Goal: Task Accomplishment & Management: Manage account settings

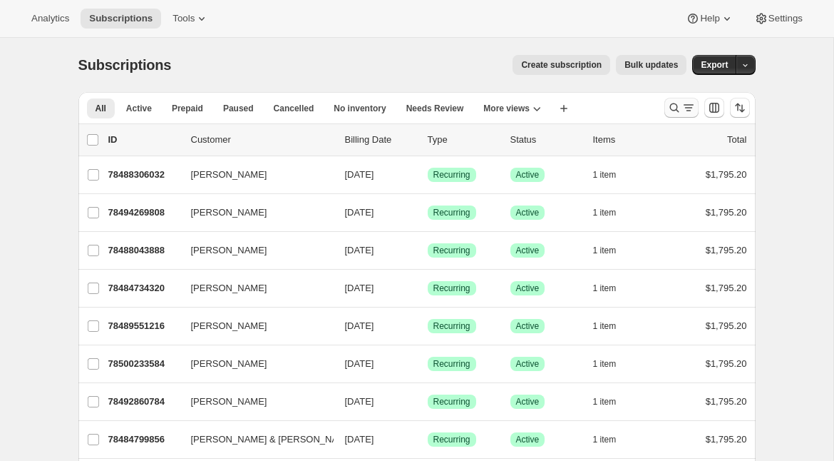
click at [678, 106] on icon "Search and filter results" at bounding box center [674, 108] width 14 height 14
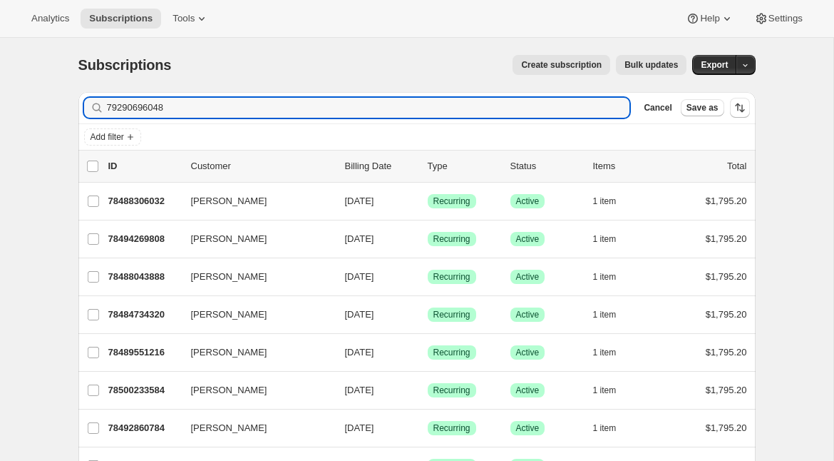
type input "79290696048"
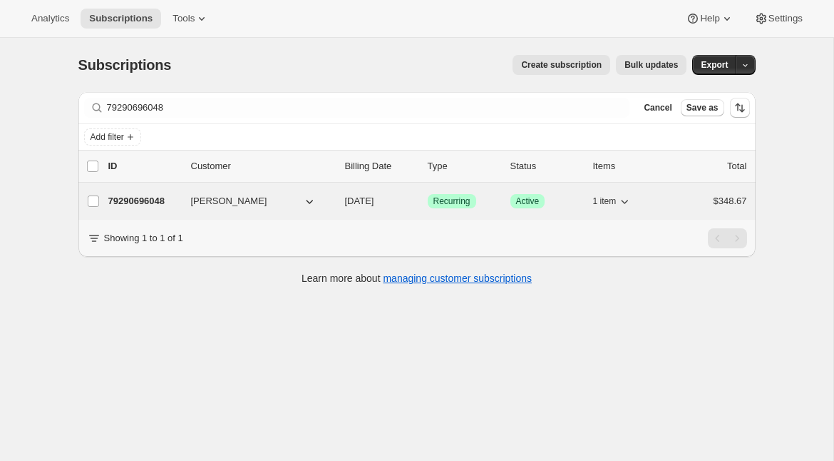
click at [125, 203] on p "79290696048" at bounding box center [143, 201] width 71 height 14
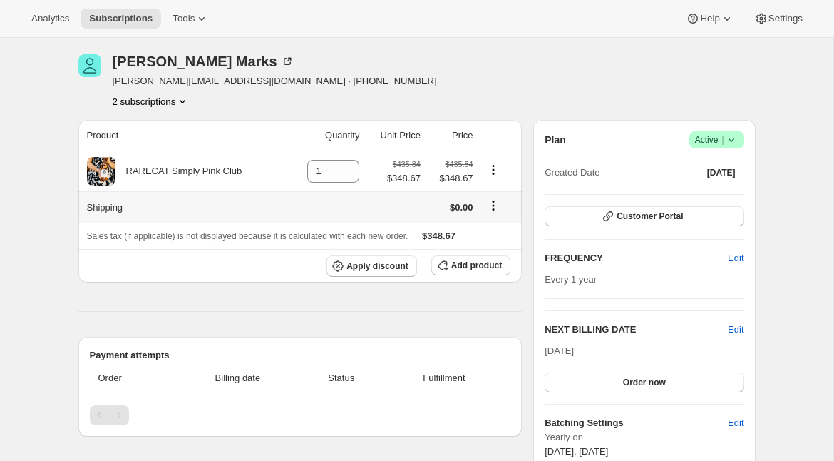
scroll to position [54, 0]
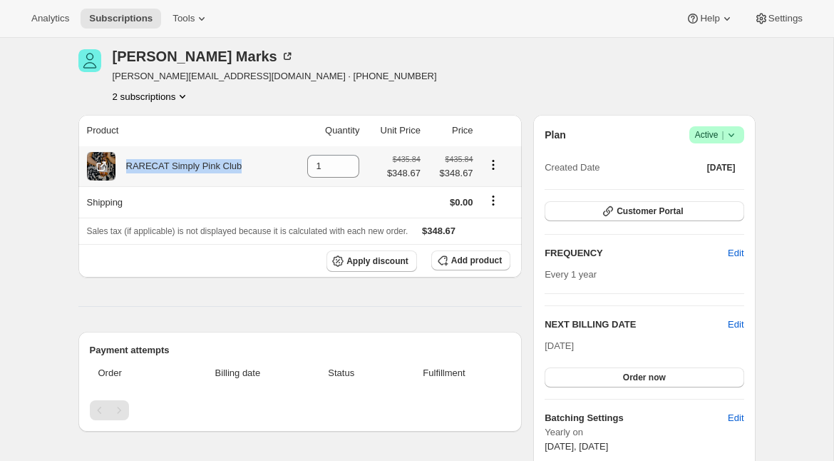
drag, startPoint x: 246, startPoint y: 168, endPoint x: 128, endPoint y: 170, distance: 118.4
click at [128, 170] on div "RARECAT Simply Pink Club" at bounding box center [185, 166] width 197 height 29
copy div "RARECAT Simply Pink Club"
click at [141, 168] on div "RARECAT Simply Pink Club" at bounding box center [178, 166] width 127 height 14
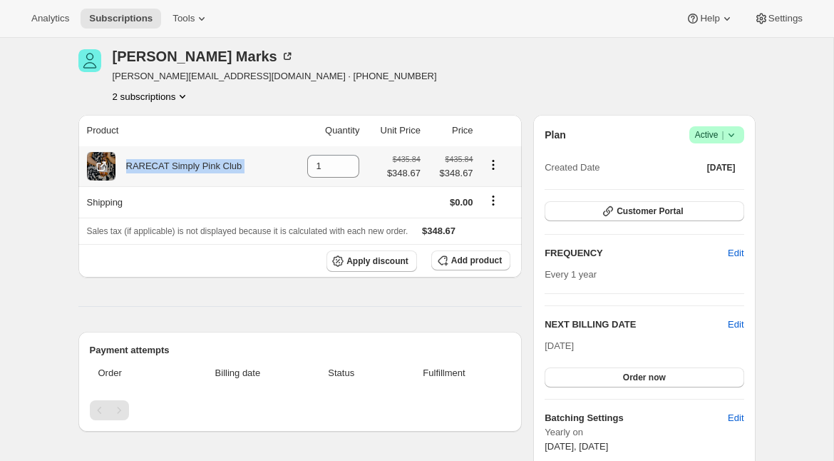
click at [141, 168] on div "RARECAT Simply Pink Club" at bounding box center [178, 166] width 127 height 14
copy div "RARECAT Simply Pink Club"
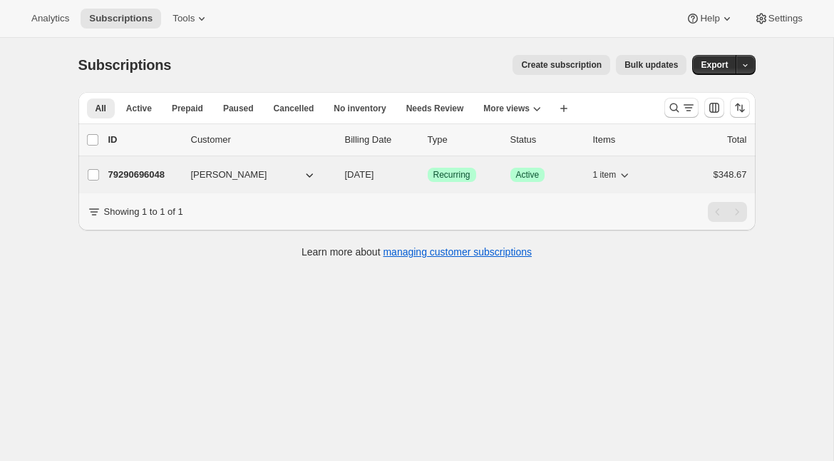
click at [128, 173] on p "79290696048" at bounding box center [143, 175] width 71 height 14
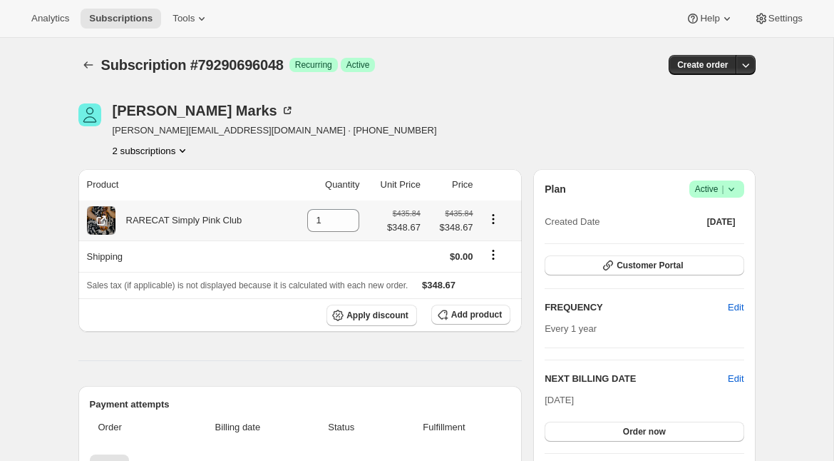
click at [195, 221] on div "RARECAT Simply Pink Club" at bounding box center [178, 220] width 127 height 14
copy div "RARECAT Simply Pink Club"
click at [454, 314] on span "Add product" at bounding box center [476, 314] width 51 height 11
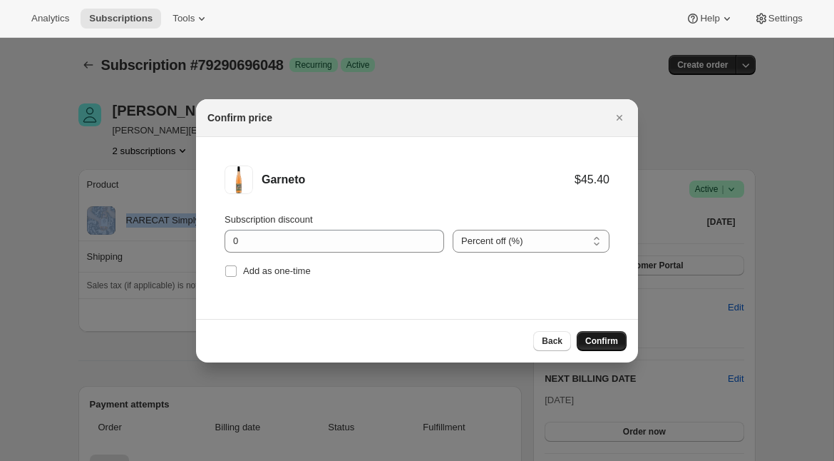
click at [592, 341] on span "Confirm" at bounding box center [601, 340] width 33 height 11
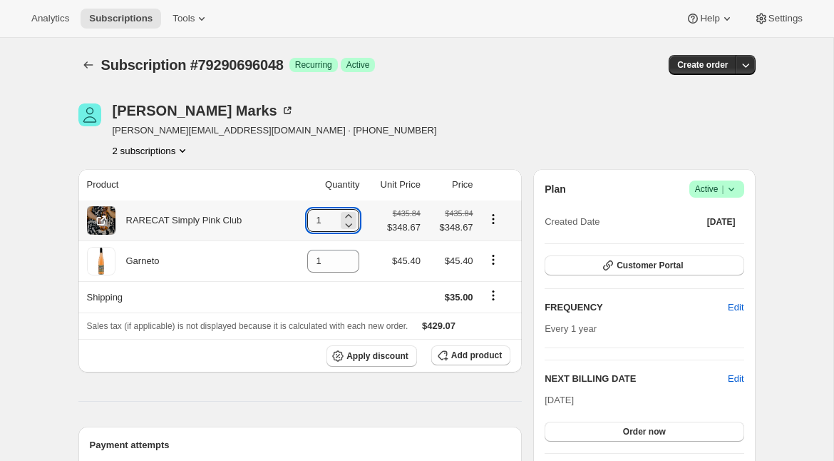
drag, startPoint x: 314, startPoint y: 224, endPoint x: 280, endPoint y: 217, distance: 34.1
click at [281, 220] on tr "RARECAT Simply Pink Club 1 $435.84 $348.67 $435.84 $348.67" at bounding box center [300, 220] width 444 height 40
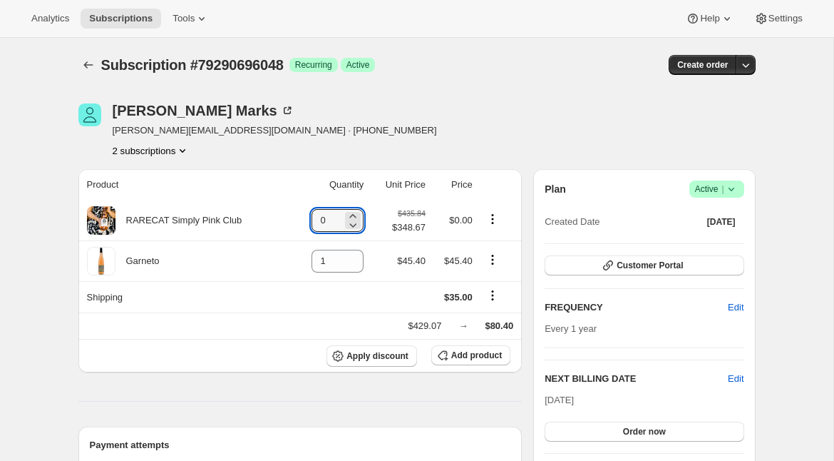
type input "0"
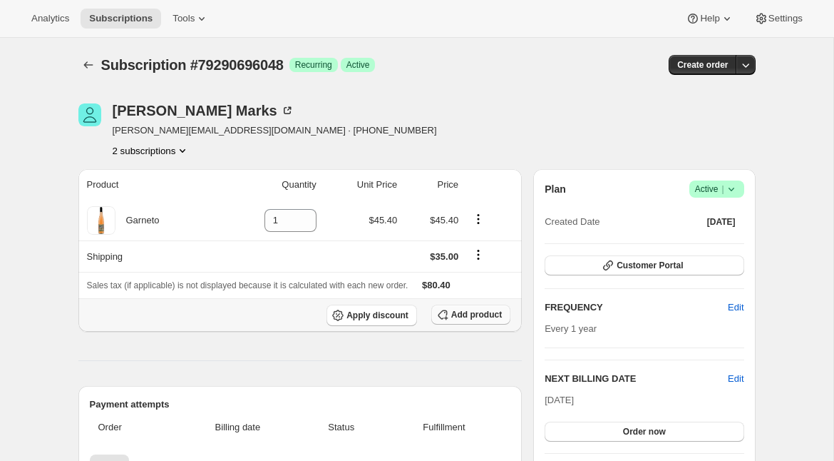
click at [458, 323] on button "Add product" at bounding box center [470, 314] width 79 height 20
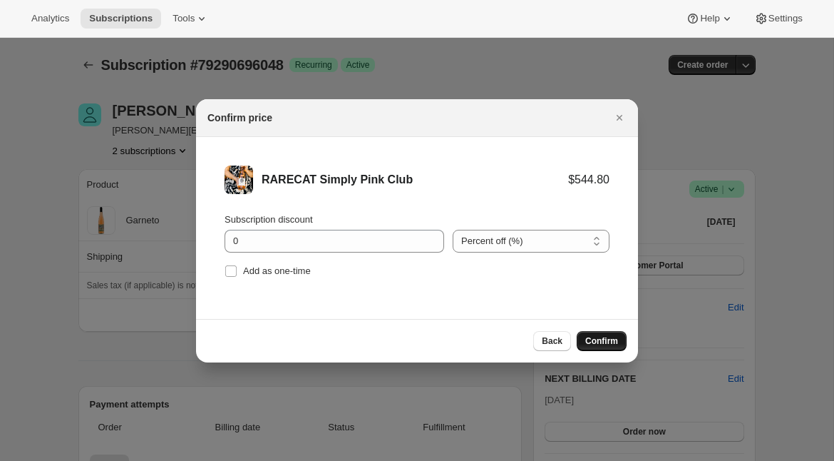
click at [596, 342] on span "Confirm" at bounding box center [601, 340] width 33 height 11
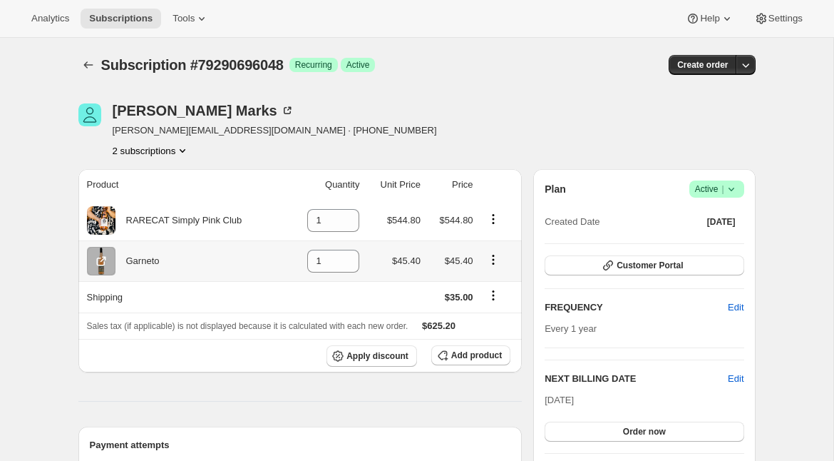
click at [491, 257] on icon "Product actions" at bounding box center [493, 259] width 14 height 14
click at [493, 215] on icon "Product actions" at bounding box center [493, 219] width 14 height 14
click at [490, 241] on span "Remove" at bounding box center [483, 246] width 34 height 11
type input "0"
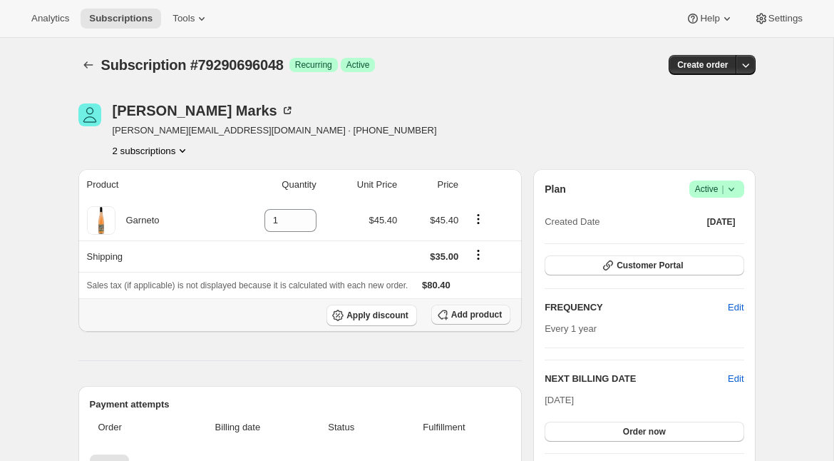
click at [473, 314] on span "Add product" at bounding box center [476, 314] width 51 height 11
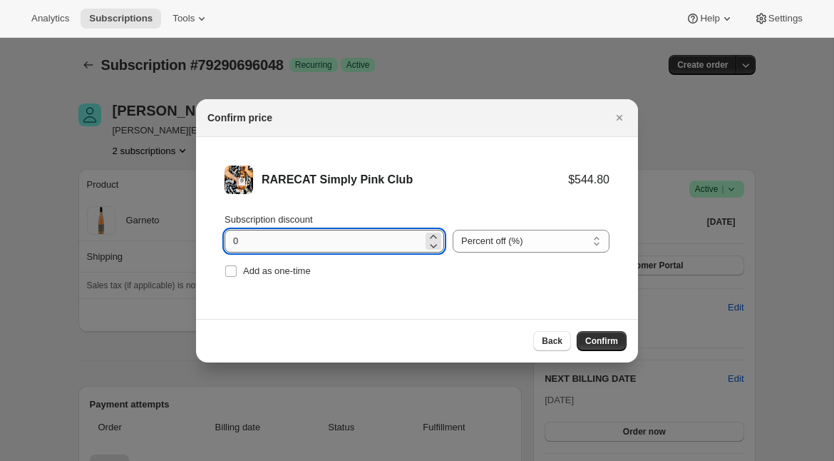
click at [228, 239] on input "0" at bounding box center [324, 241] width 198 height 23
type input "20"
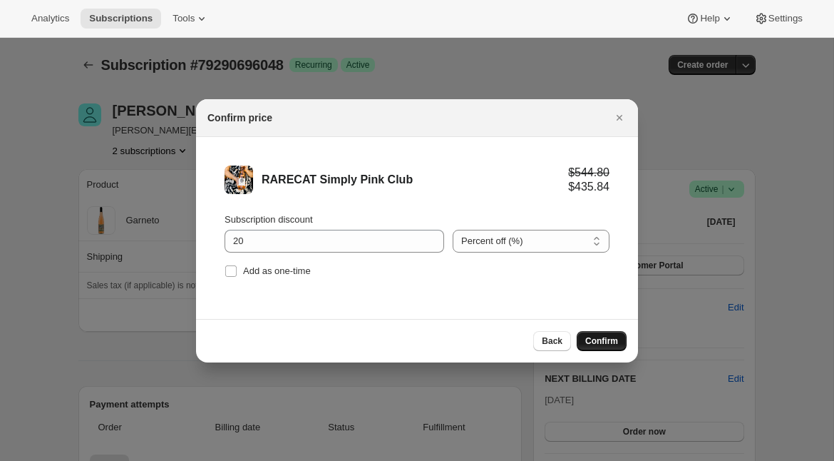
click at [605, 344] on span "Confirm" at bounding box center [601, 340] width 33 height 11
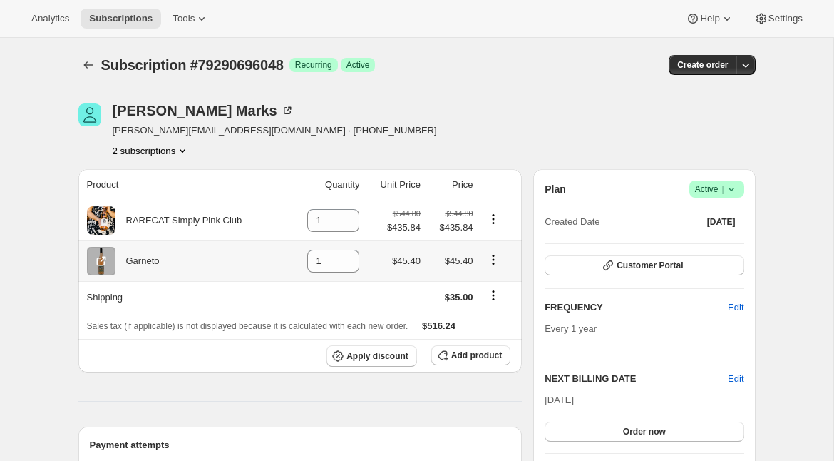
click at [491, 257] on icon "Product actions" at bounding box center [493, 259] width 14 height 14
click at [512, 262] on div at bounding box center [498, 261] width 32 height 19
drag, startPoint x: 327, startPoint y: 264, endPoint x: 252, endPoint y: 267, distance: 74.9
click at [258, 267] on tr "Garneto 1 $45.40 $45.40" at bounding box center [300, 260] width 444 height 41
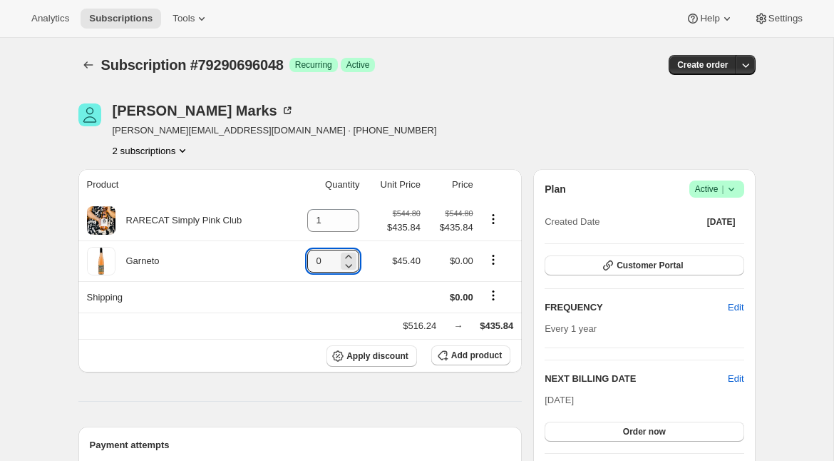
type input "0"
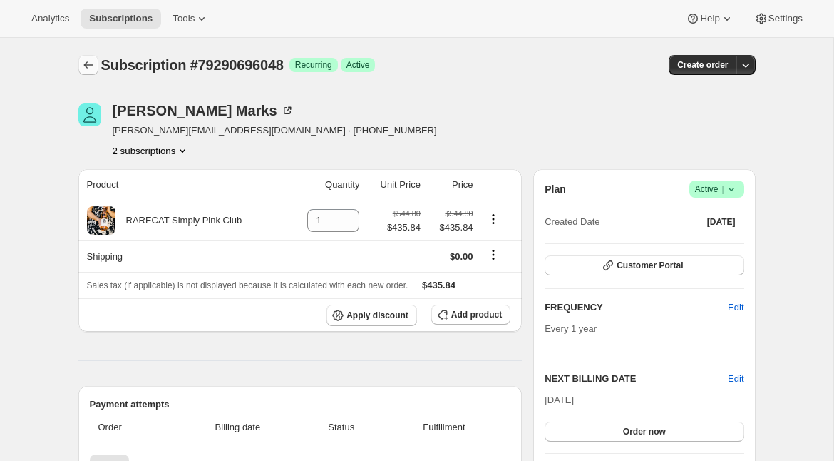
click at [88, 66] on icon "Subscriptions" at bounding box center [88, 65] width 14 height 14
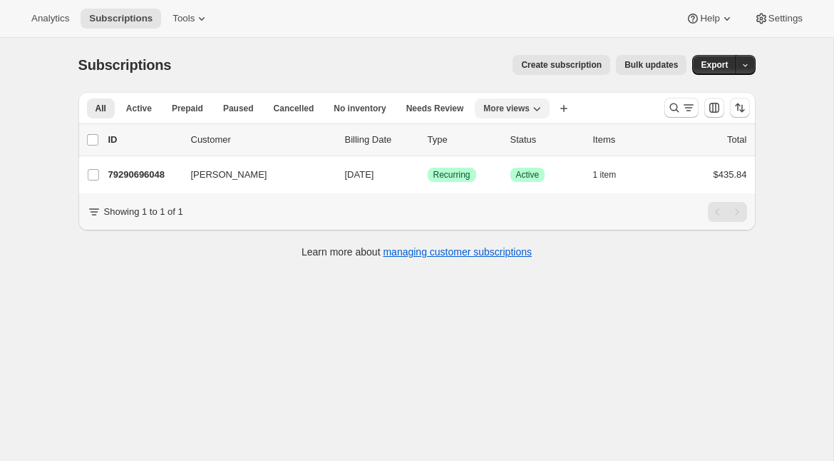
click at [516, 110] on span "More views" at bounding box center [506, 108] width 46 height 11
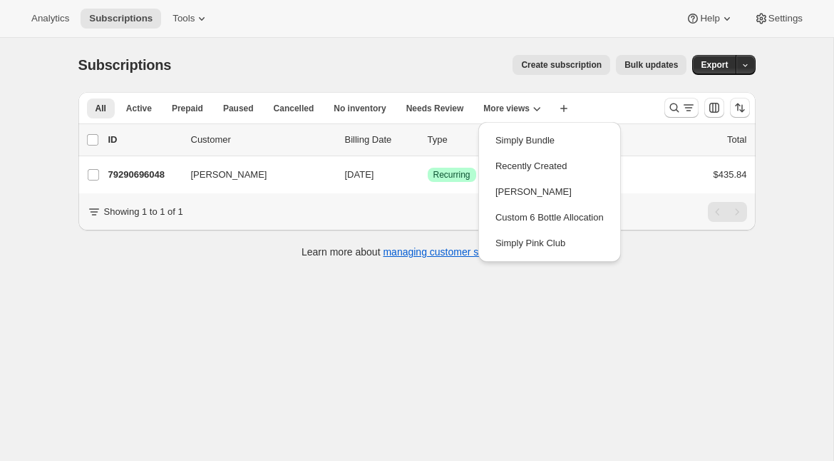
click at [580, 101] on div "All Active Prepaid Paused Cancelled No inventory Needs Review Simply Bundle Rec…" at bounding box center [365, 107] width 575 height 31
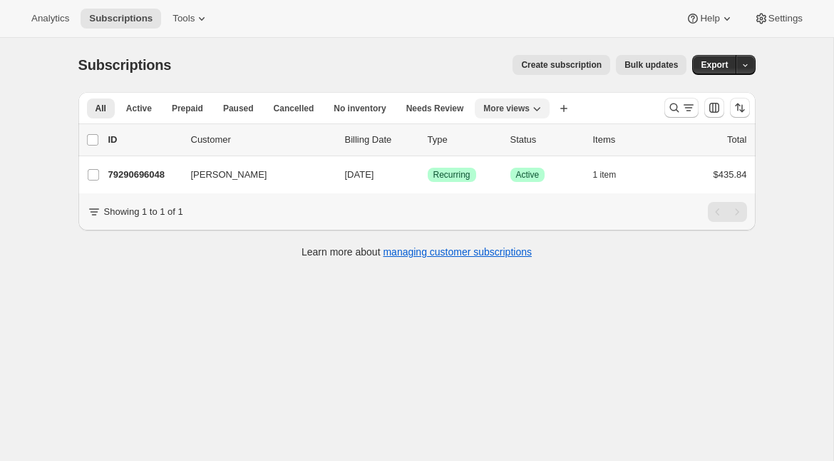
click at [528, 111] on span "More views" at bounding box center [506, 108] width 46 height 11
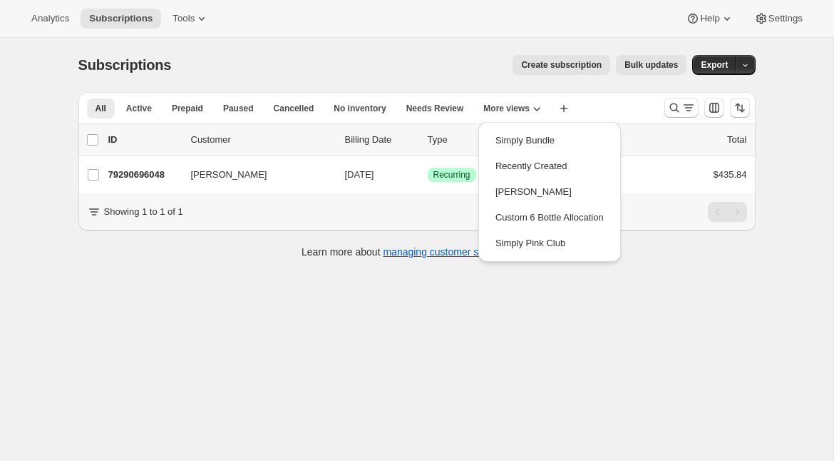
click at [603, 98] on div "All Active Prepaid Paused Cancelled No inventory Needs Review Simply Bundle Rec…" at bounding box center [365, 107] width 575 height 31
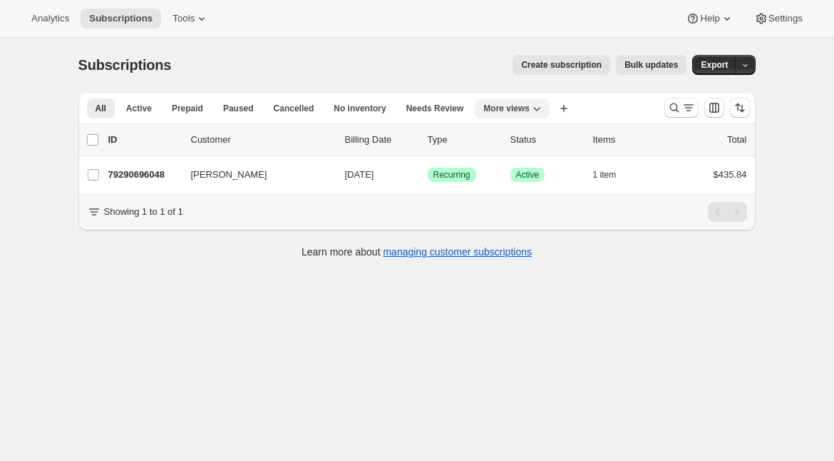
click at [512, 110] on span "More views" at bounding box center [506, 108] width 46 height 11
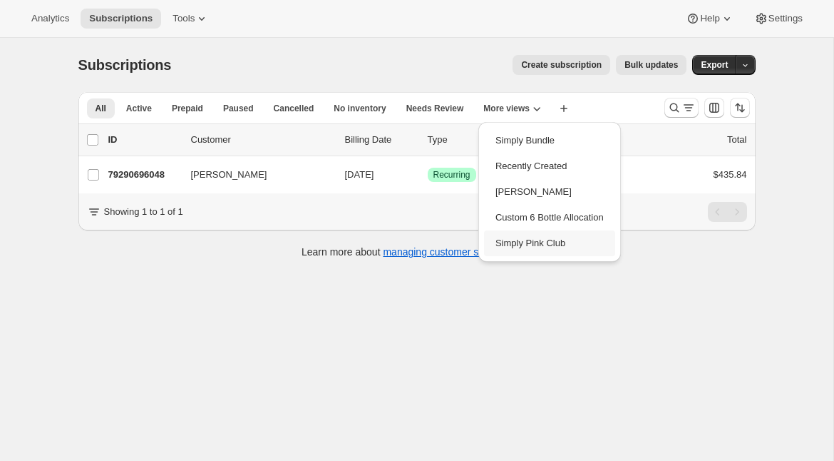
click at [515, 244] on button "Simply Pink Club" at bounding box center [549, 243] width 131 height 26
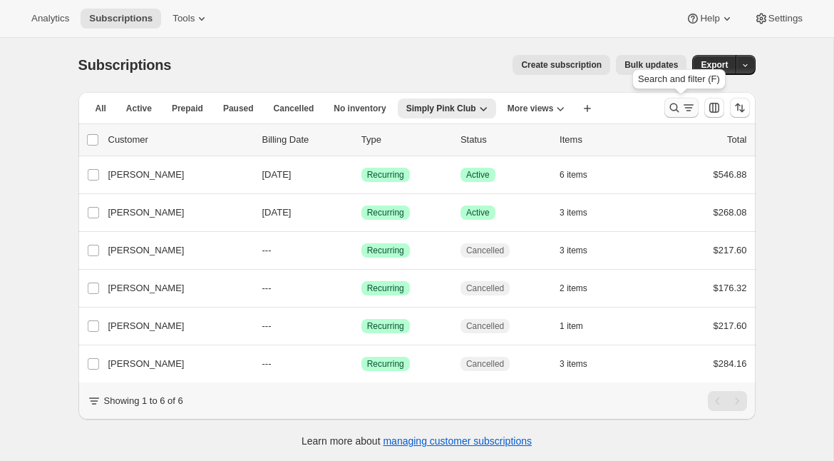
click at [683, 106] on icon "Search and filter results" at bounding box center [689, 108] width 14 height 14
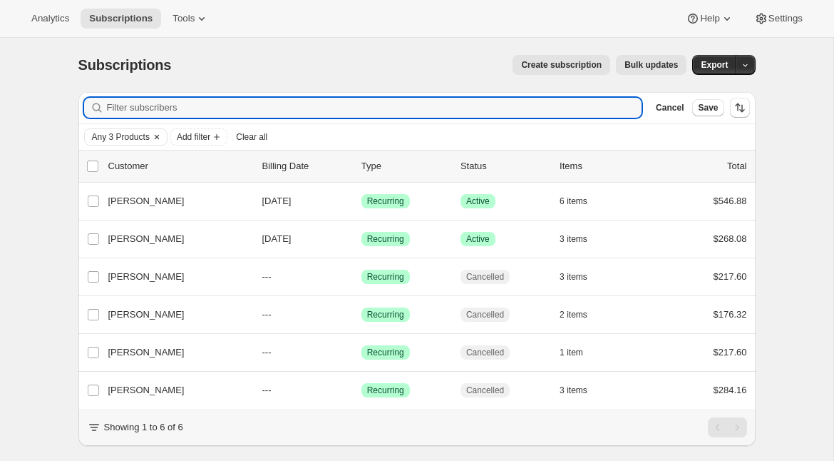
click at [143, 134] on span "Any 3 Products" at bounding box center [121, 136] width 58 height 11
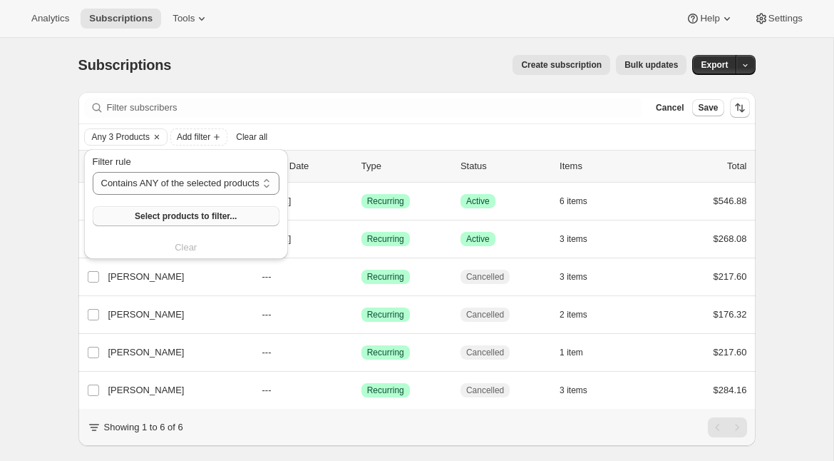
click at [150, 214] on span "Select products to filter..." at bounding box center [186, 215] width 102 height 11
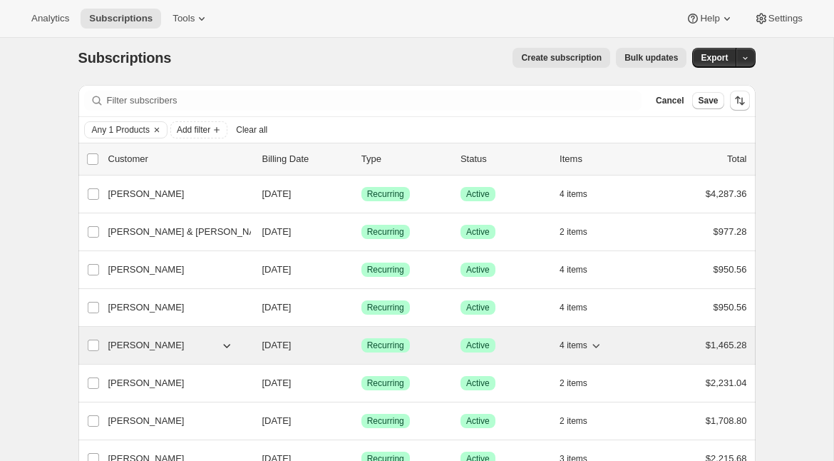
scroll to position [9, 0]
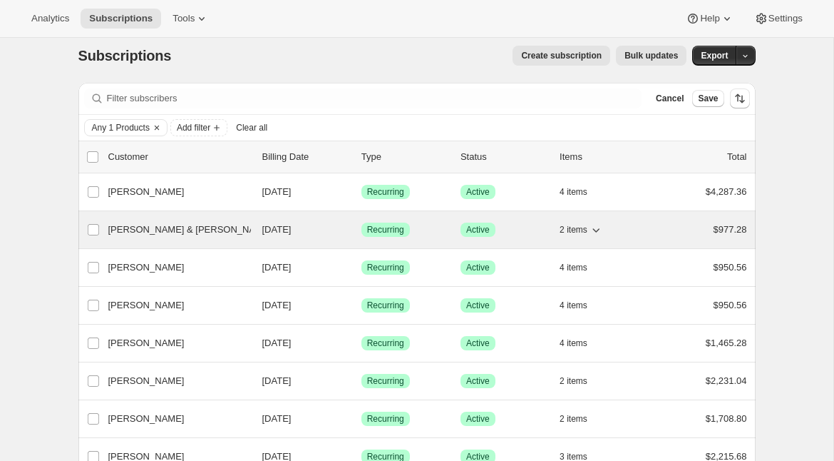
click at [128, 230] on span "Stephen & DeeDee Dawson" at bounding box center [190, 229] width 164 height 14
click at [168, 230] on span "Stephen & DeeDee Dawson" at bounding box center [190, 229] width 164 height 14
click at [175, 226] on span "Stephen & DeeDee Dawson" at bounding box center [190, 229] width 164 height 14
click at [291, 232] on span "10/15/2025" at bounding box center [276, 229] width 29 height 11
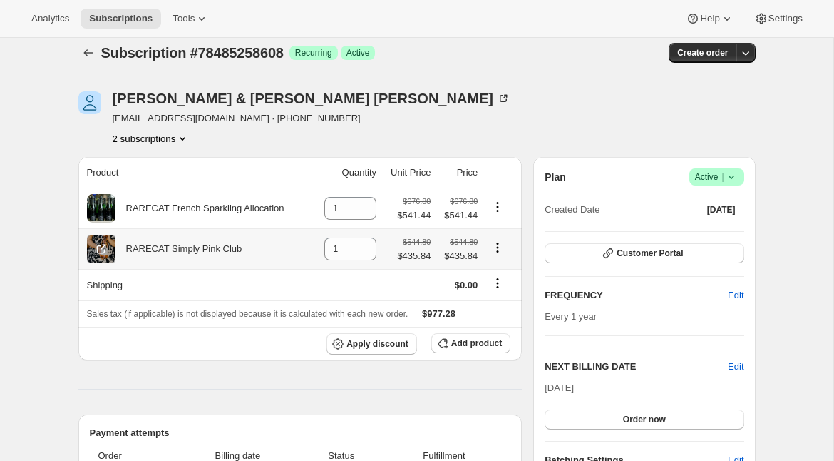
scroll to position [6, 0]
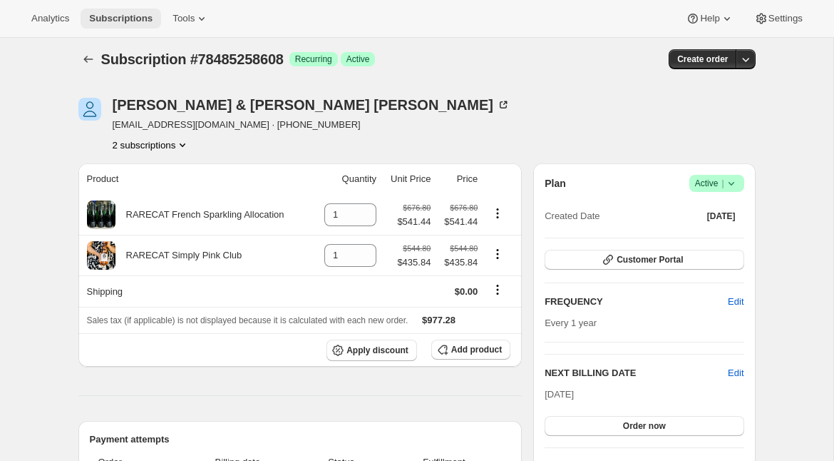
click at [115, 27] on button "Subscriptions" at bounding box center [121, 19] width 81 height 20
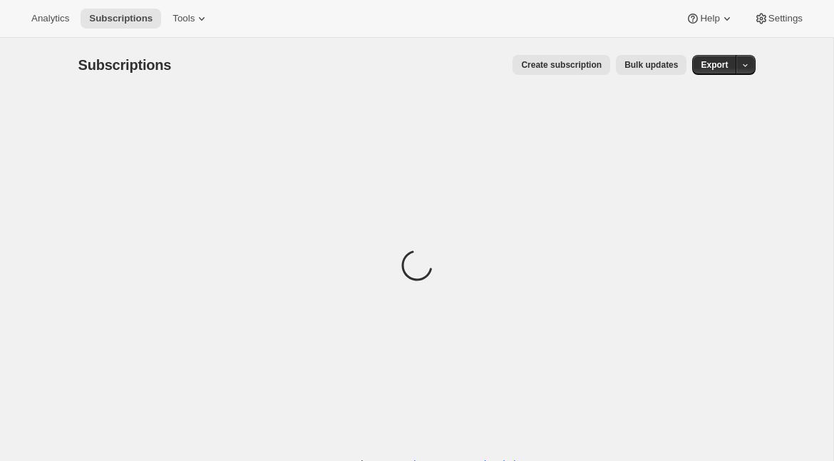
click at [552, 72] on button "Create subscription" at bounding box center [562, 65] width 98 height 20
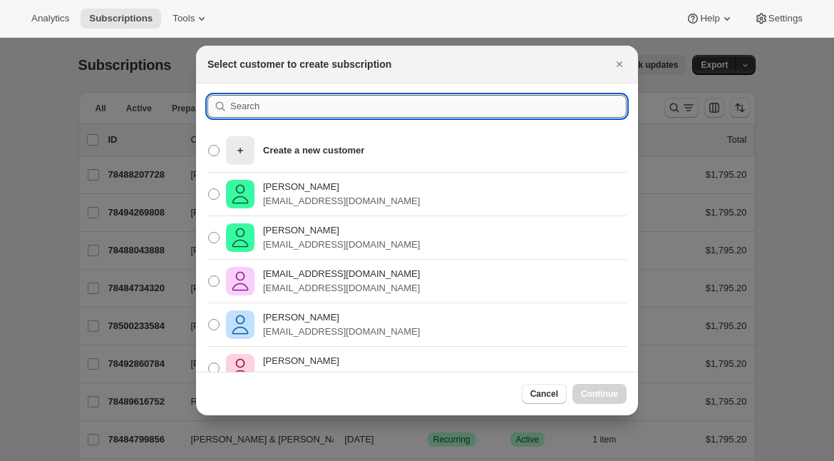
click at [366, 101] on input ":r10p:" at bounding box center [428, 106] width 396 height 23
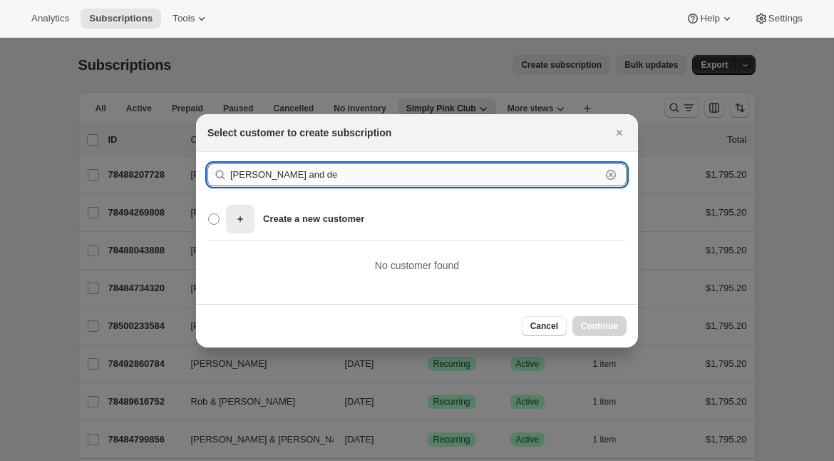
drag, startPoint x: 311, startPoint y: 175, endPoint x: 244, endPoint y: 175, distance: 67.0
click at [244, 175] on input "stephen and de" at bounding box center [415, 174] width 371 height 23
drag, startPoint x: 256, startPoint y: 180, endPoint x: 190, endPoint y: 177, distance: 65.7
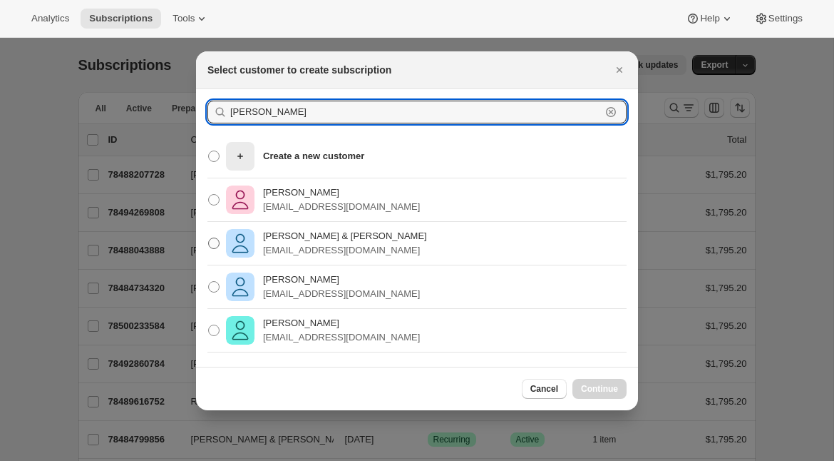
type input "dawson"
click at [281, 241] on p "Stephen & DeeDee Dawson" at bounding box center [345, 236] width 164 height 14
click at [209, 238] on input "Stephen & DeeDee Dawson deedeedawson@me.com" at bounding box center [208, 237] width 1 height 1
radio input "true"
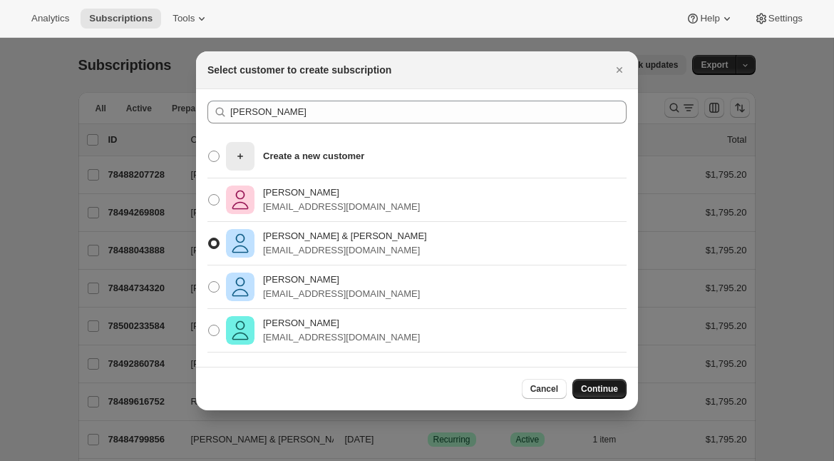
click at [595, 386] on span "Continue" at bounding box center [599, 388] width 37 height 11
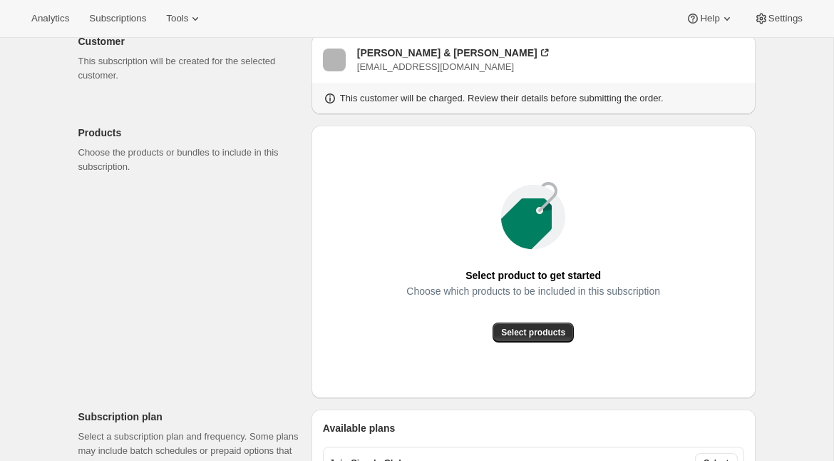
scroll to position [282, 0]
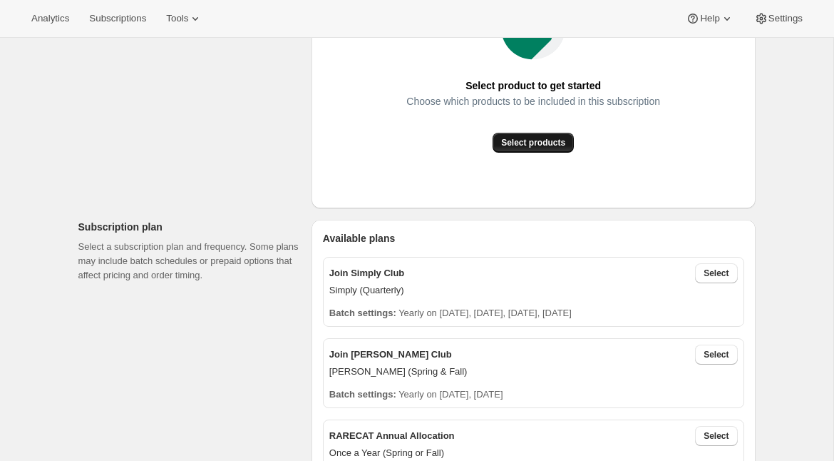
click at [535, 145] on span "Select products" at bounding box center [533, 142] width 64 height 11
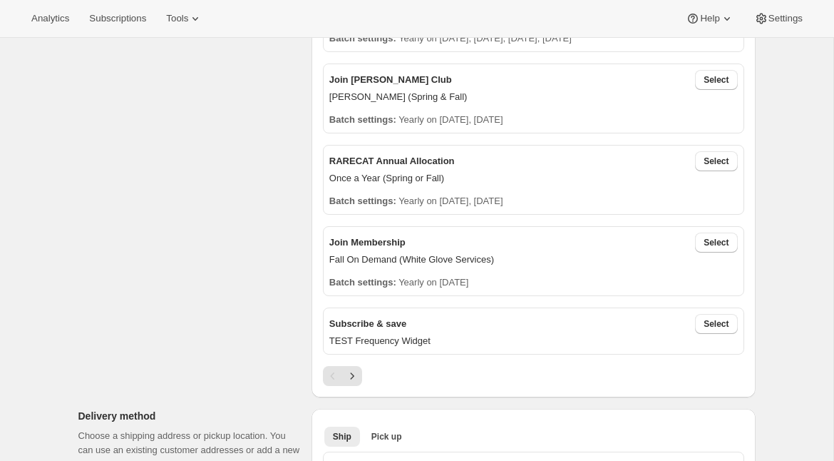
scroll to position [392, 0]
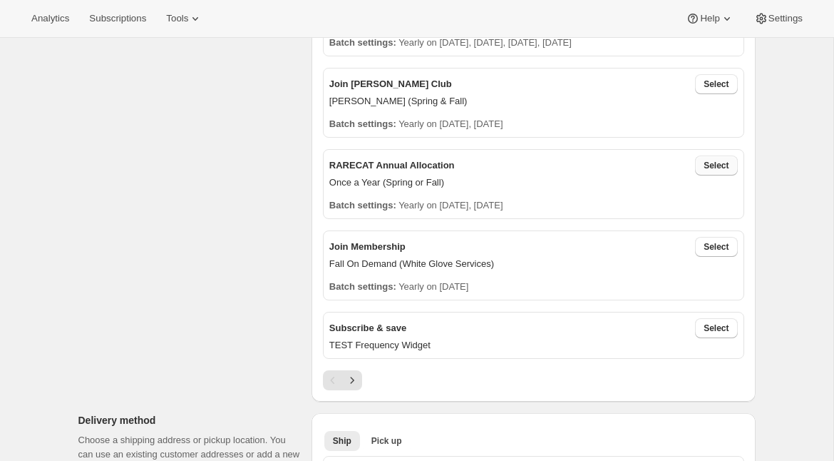
click at [711, 163] on span "Select" at bounding box center [716, 165] width 25 height 11
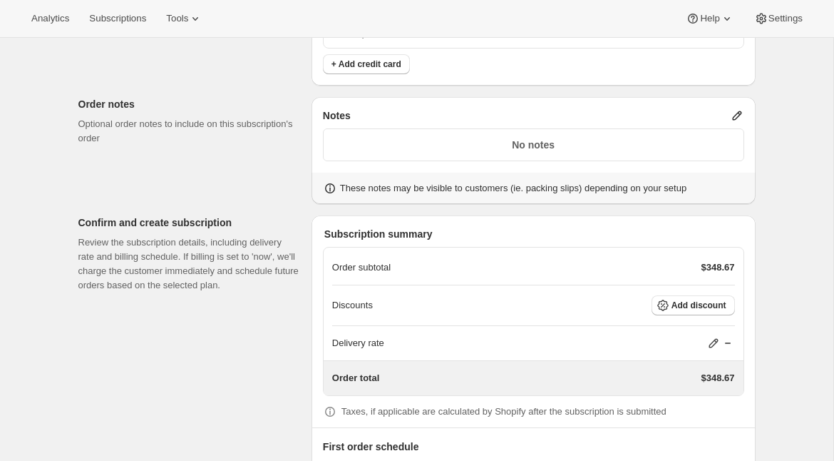
scroll to position [1236, 0]
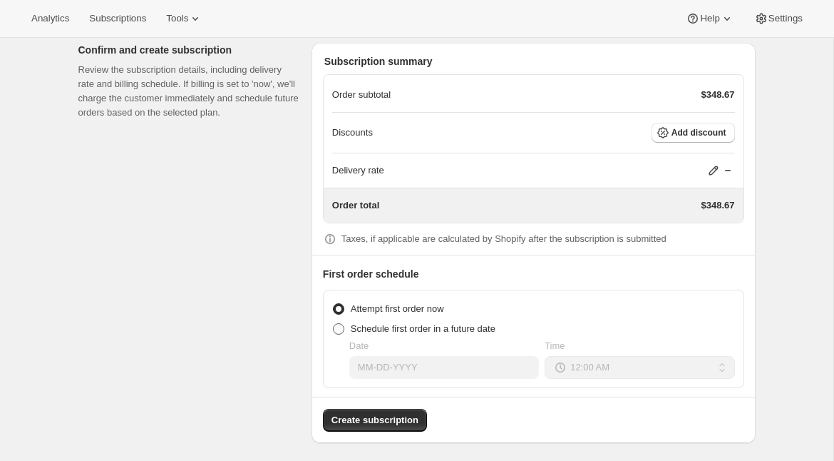
click at [451, 328] on span "Schedule first order in a future date" at bounding box center [423, 328] width 145 height 11
click at [334, 324] on input "Schedule first order in a future date" at bounding box center [333, 323] width 1 height 1
radio input "true"
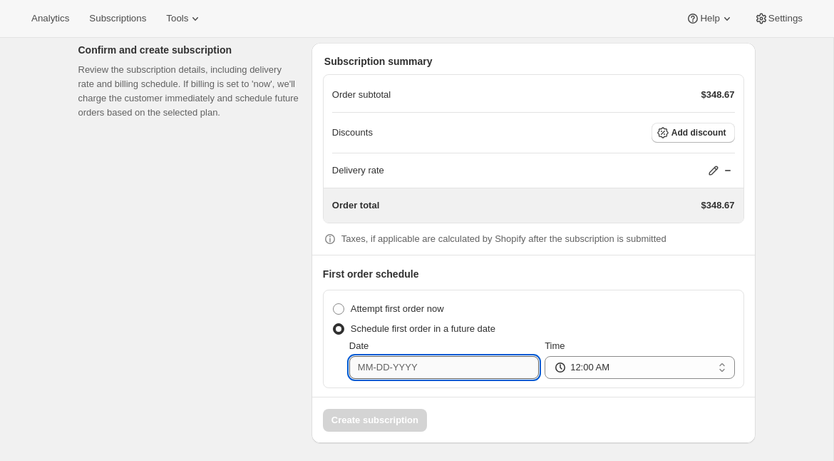
click at [450, 357] on input "Date" at bounding box center [444, 367] width 190 height 23
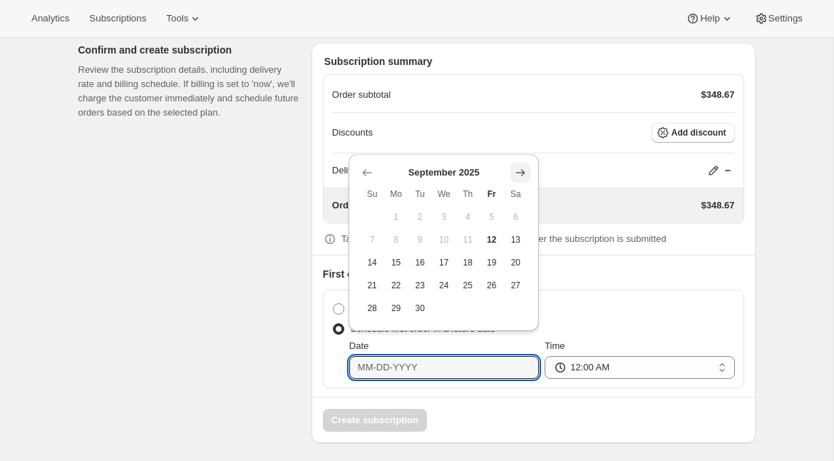
click at [514, 169] on icon "Show next month, October 2025" at bounding box center [520, 172] width 14 height 14
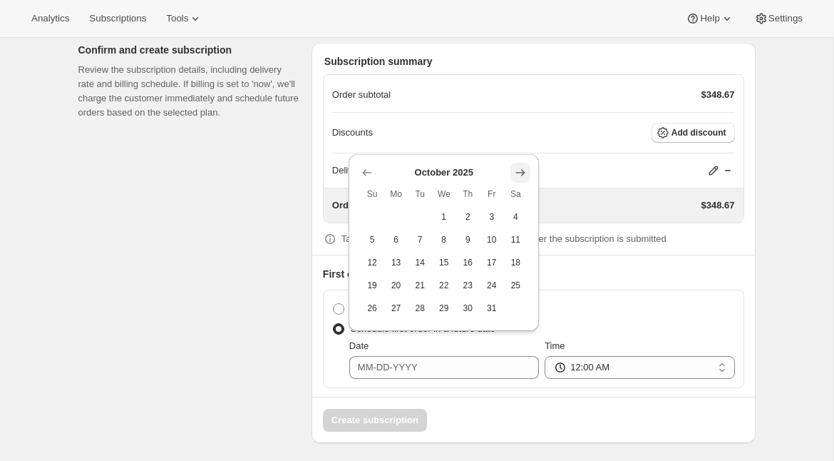
click at [514, 169] on icon "Show next month, November 2025" at bounding box center [520, 172] width 14 height 14
click at [525, 150] on icon "Show next month, December 2025" at bounding box center [520, 150] width 14 height 14
click at [522, 174] on icon "Show next month, January 2026" at bounding box center [520, 172] width 9 height 7
click at [520, 175] on icon "Show next month, February 2026" at bounding box center [520, 172] width 14 height 14
click at [521, 195] on icon "Show next month, March 2026" at bounding box center [520, 195] width 9 height 7
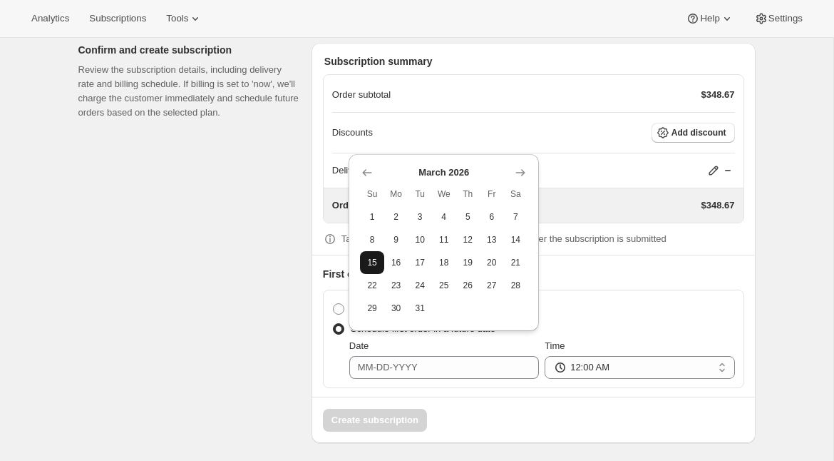
click at [376, 266] on span "15" at bounding box center [372, 262] width 13 height 11
type input "03-15-2026"
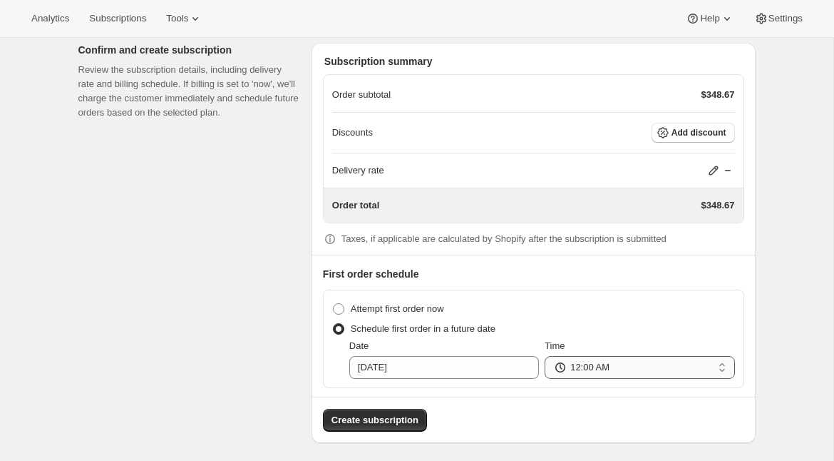
click at [587, 359] on select "12:00 AM 01:00 AM 02:00 AM 03:00 AM 04:00 AM 05:00 AM 06:00 AM 07:00 AM 08:00 A…" at bounding box center [640, 367] width 190 height 23
select select "08:00"
click at [545, 356] on select "12:00 AM 01:00 AM 02:00 AM 03:00 AM 04:00 AM 05:00 AM 06:00 AM 07:00 AM 08:00 A…" at bounding box center [640, 367] width 190 height 23
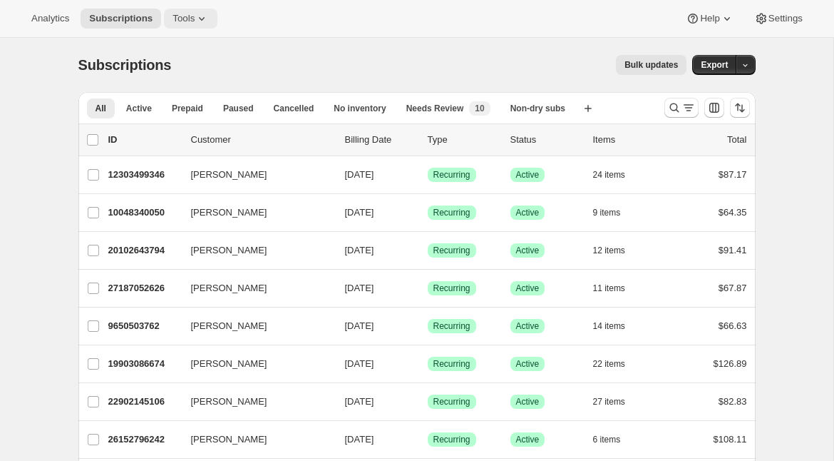
click at [183, 26] on button "Tools" at bounding box center [190, 19] width 53 height 20
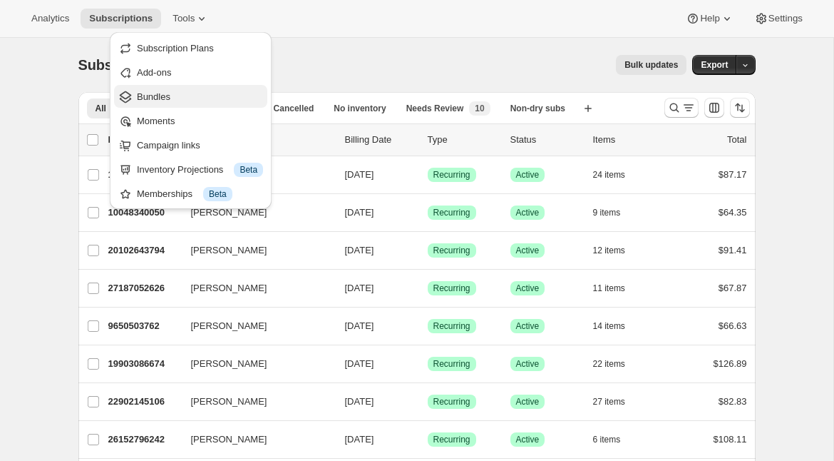
click at [157, 98] on span "Bundles" at bounding box center [154, 96] width 34 height 11
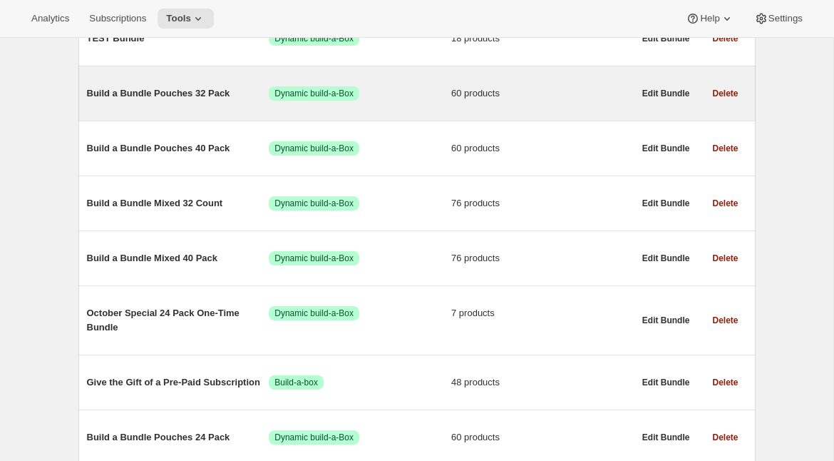
scroll to position [622, 0]
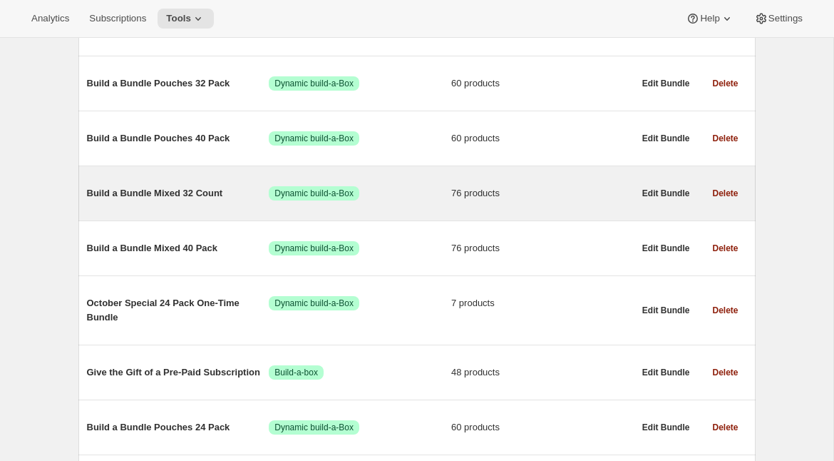
click at [188, 200] on span "Build a Bundle Mixed 32 Count" at bounding box center [178, 193] width 183 height 14
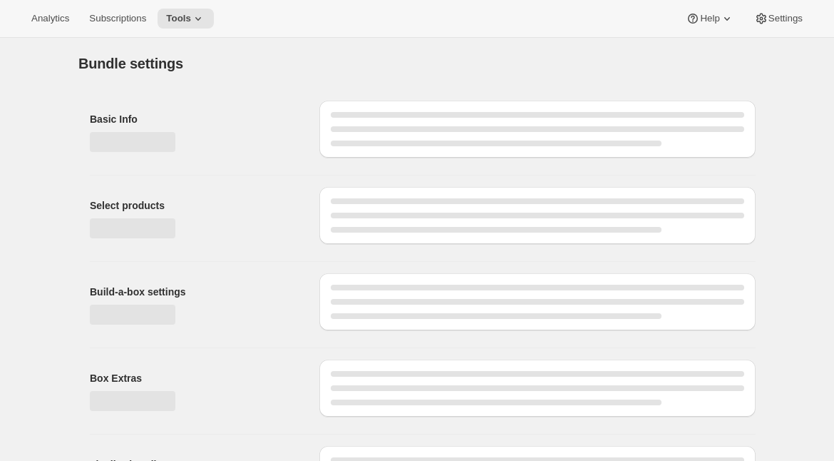
type input "Build a Bundle Mixed 32 Count"
checkbox input "true"
select select "MINIMUM"
type input "Select at least 8 meals"
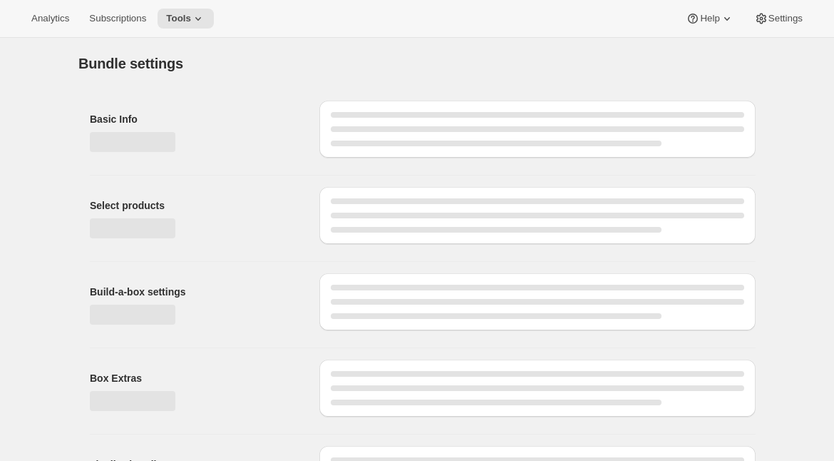
select select "gid://shopify/ProductVariant/41182055432274_6321b5ac-0d1c-4f8d-8ffe-6193e28b69b8"
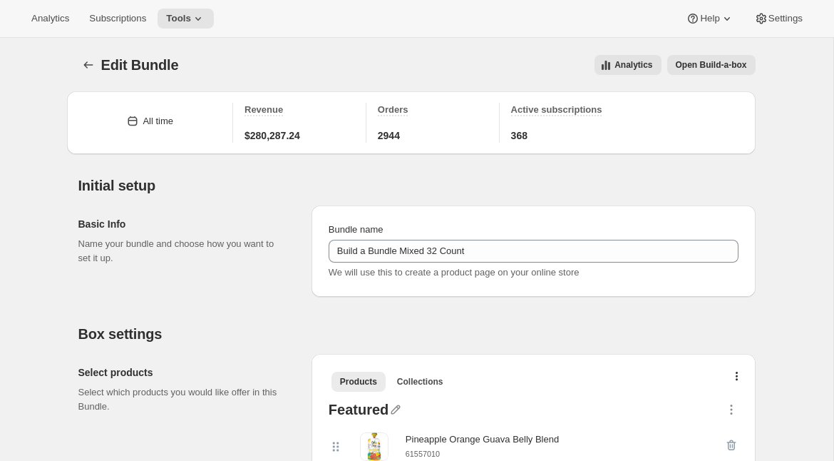
click at [713, 63] on span "Open Build-a-box" at bounding box center [711, 64] width 71 height 11
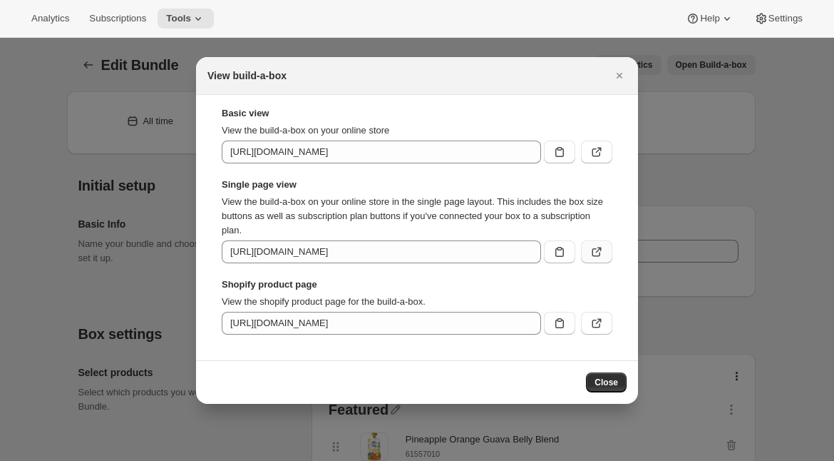
click at [592, 253] on icon ":rf0:" at bounding box center [596, 252] width 9 height 9
click at [561, 249] on icon ":rf0:" at bounding box center [559, 252] width 9 height 10
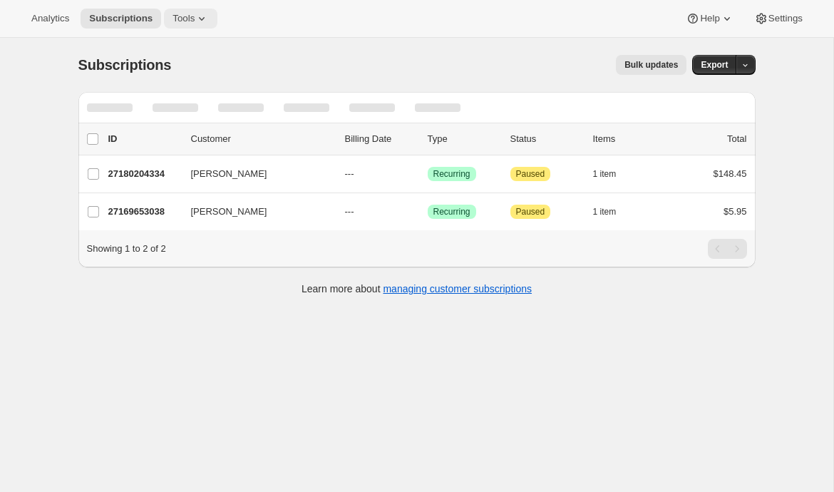
click at [198, 10] on button "Tools" at bounding box center [190, 19] width 53 height 20
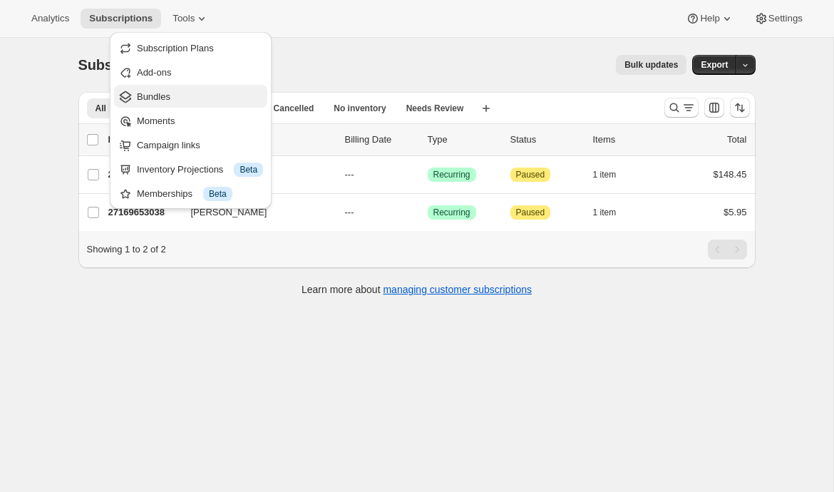
click at [197, 91] on span "Bundles" at bounding box center [200, 97] width 126 height 14
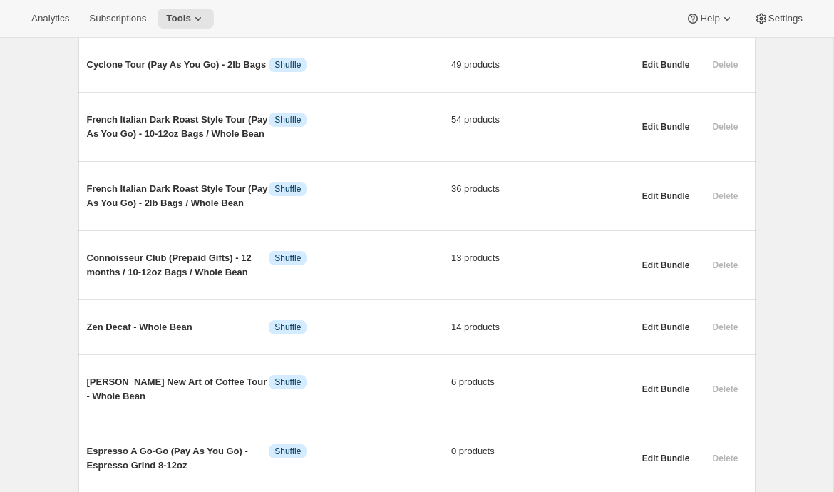
scroll to position [761, 0]
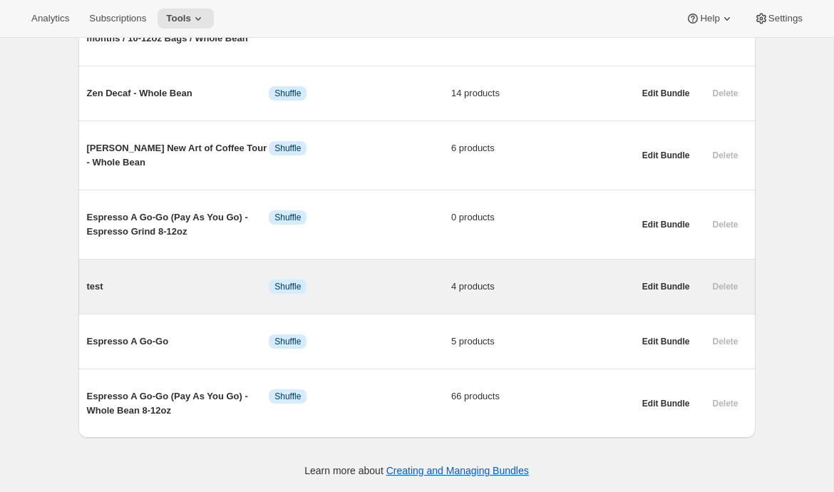
click at [107, 284] on span "test" at bounding box center [178, 286] width 183 height 14
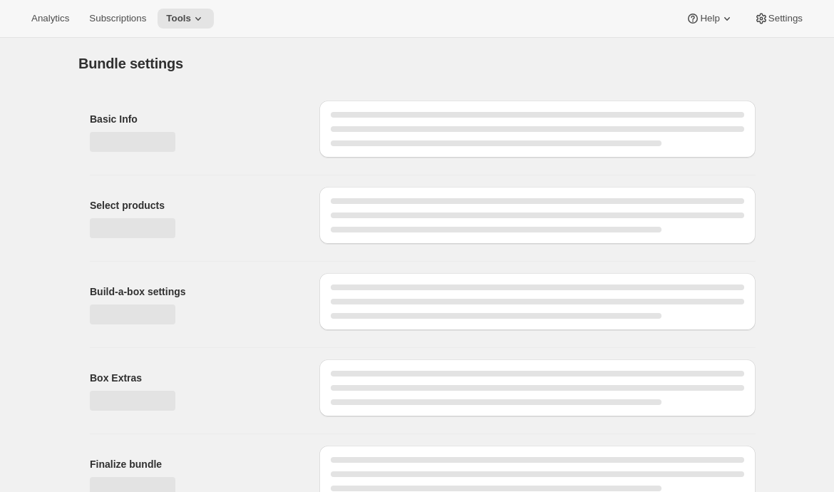
type input "test"
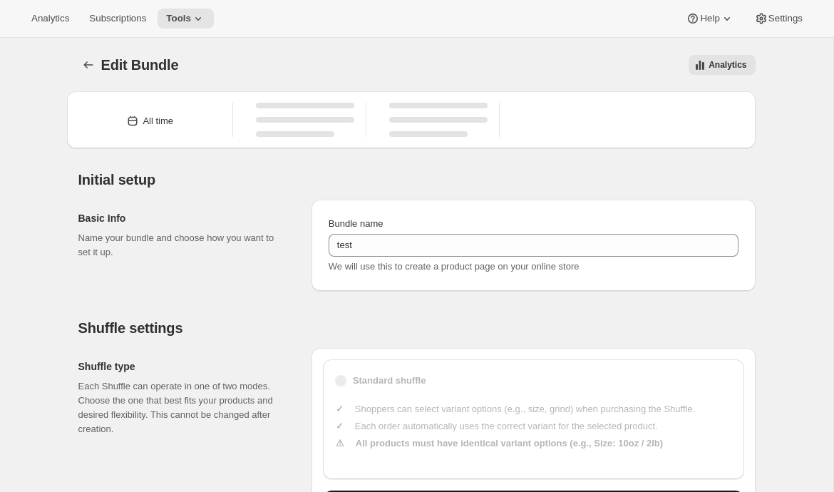
type input "10"
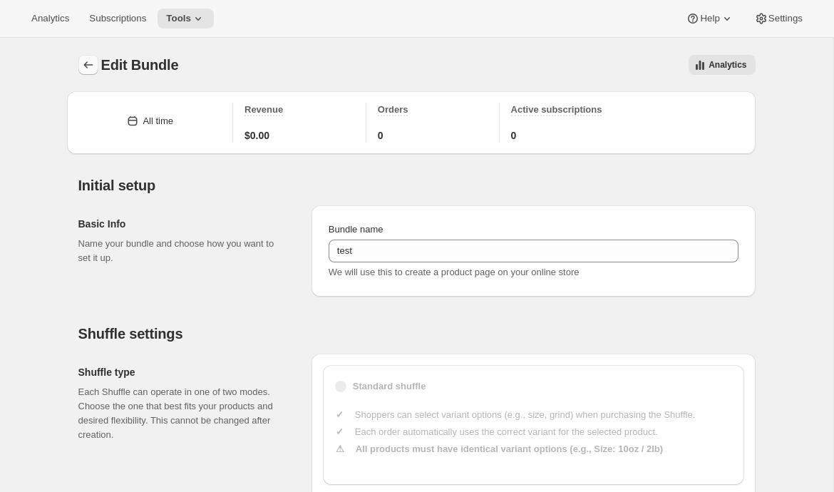
click at [84, 63] on icon "Bundles" at bounding box center [88, 65] width 14 height 14
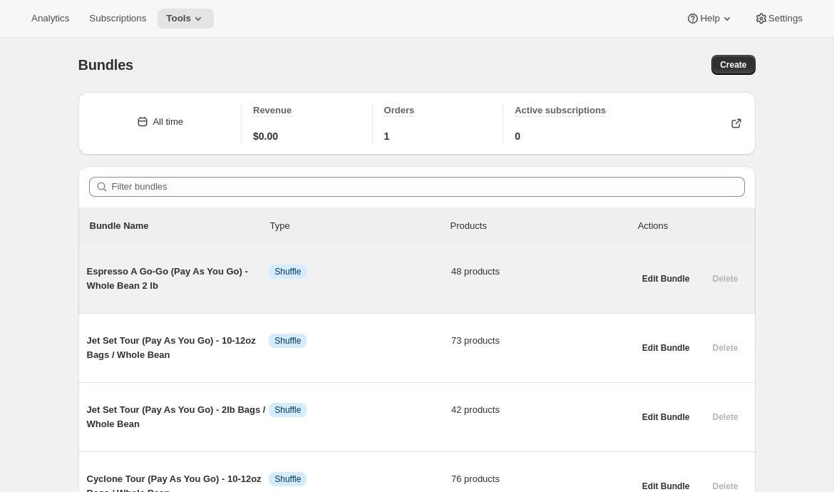
click at [222, 283] on span "Espresso A Go-Go (Pay As You Go) - Whole Bean 2 lb" at bounding box center [178, 279] width 183 height 29
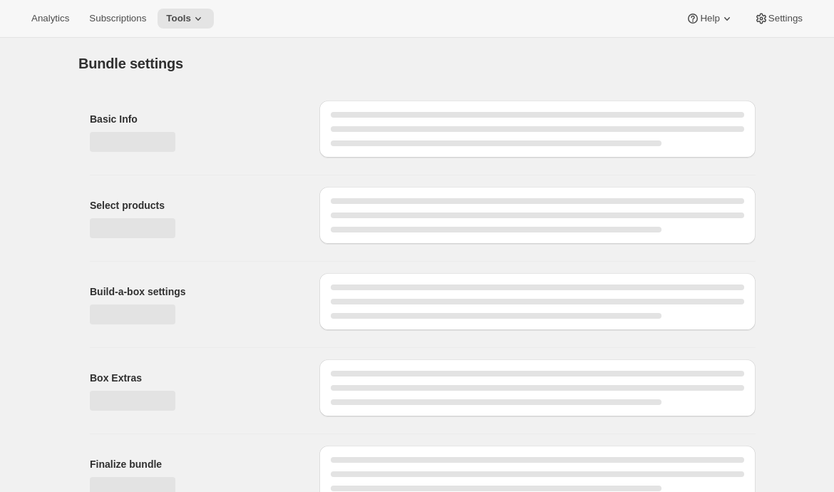
type input "Espresso A Go-Go (Pay As You Go) - Whole Bean 2 lb"
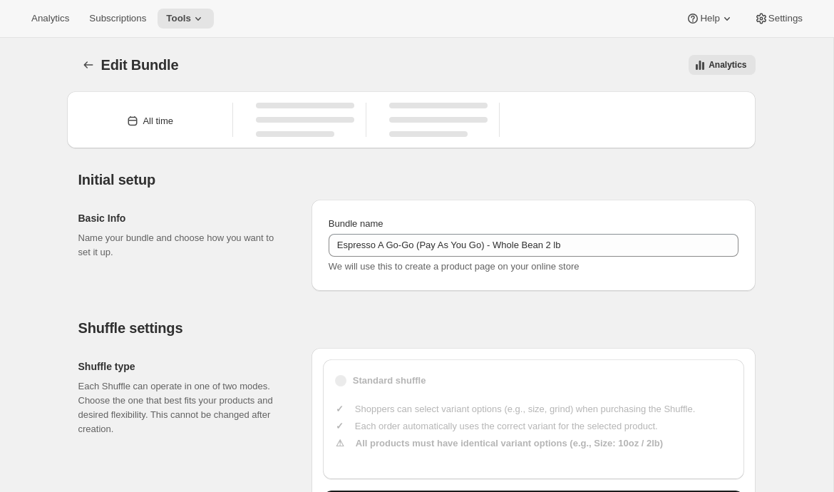
type input "30"
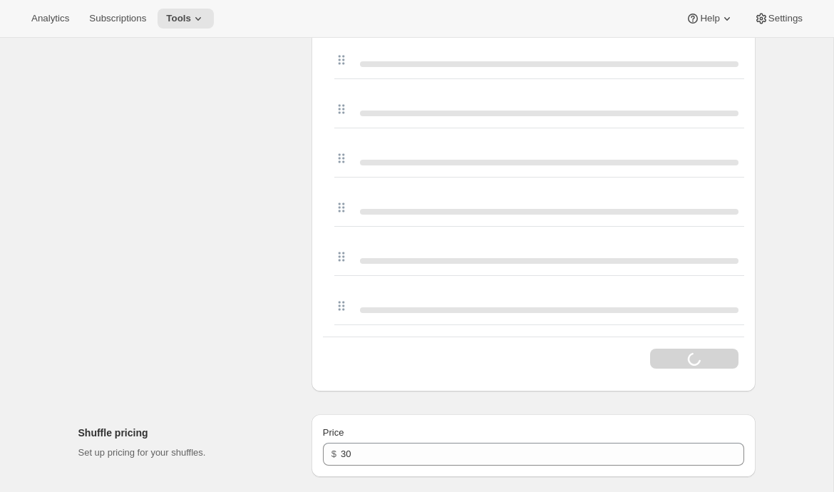
scroll to position [2749, 0]
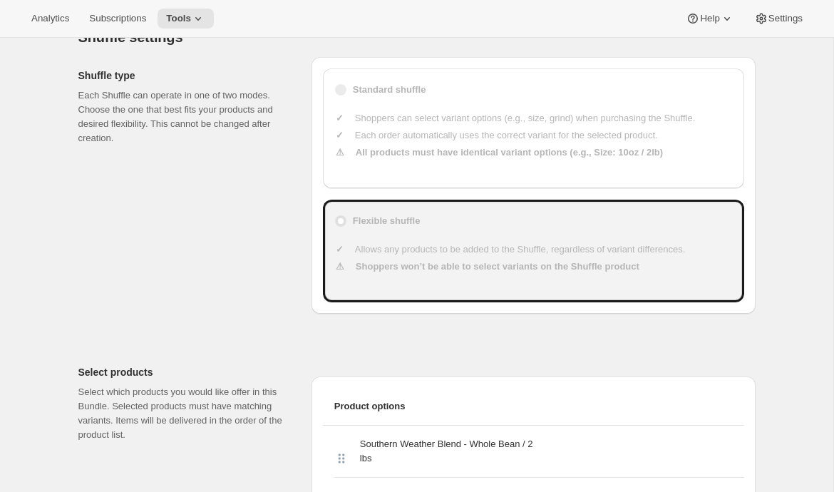
scroll to position [0, 0]
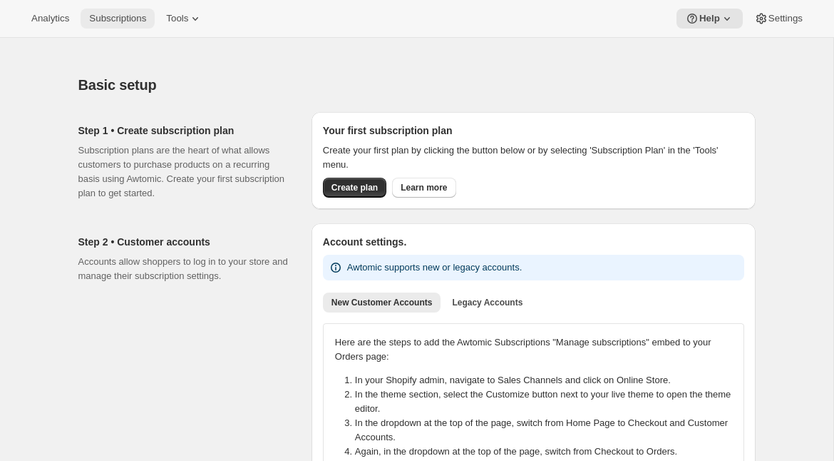
click at [130, 22] on span "Subscriptions" at bounding box center [117, 18] width 57 height 11
